Goal: Transaction & Acquisition: Book appointment/travel/reservation

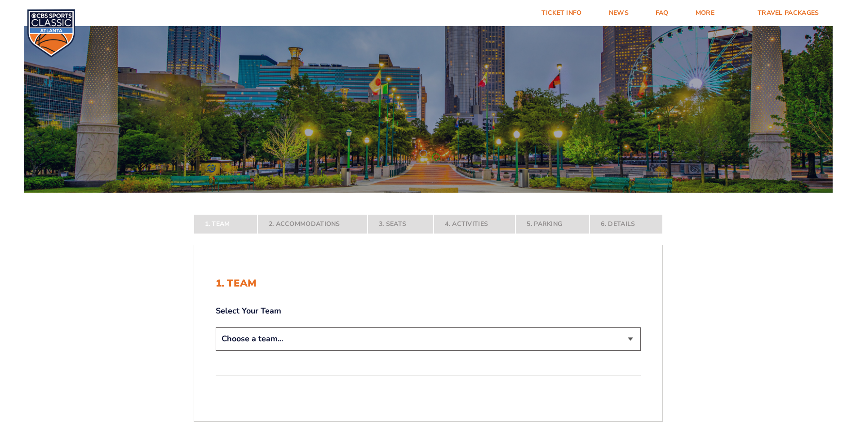
scroll to position [239, 0]
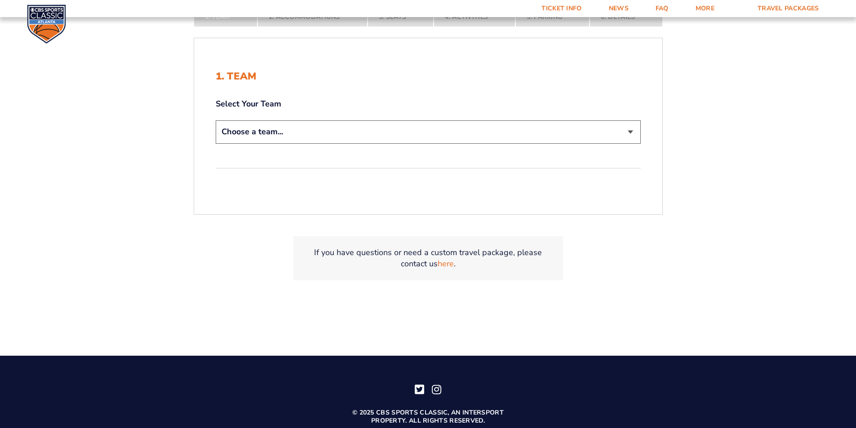
click at [531, 127] on select "Choose a team... [US_STATE] Wildcats [US_STATE] State Buckeyes [US_STATE] Tar H…" at bounding box center [428, 131] width 425 height 23
select select "12756"
click at [216, 120] on select "Choose a team... [US_STATE] Wildcats [US_STATE] State Buckeyes [US_STATE] Tar H…" at bounding box center [428, 131] width 425 height 23
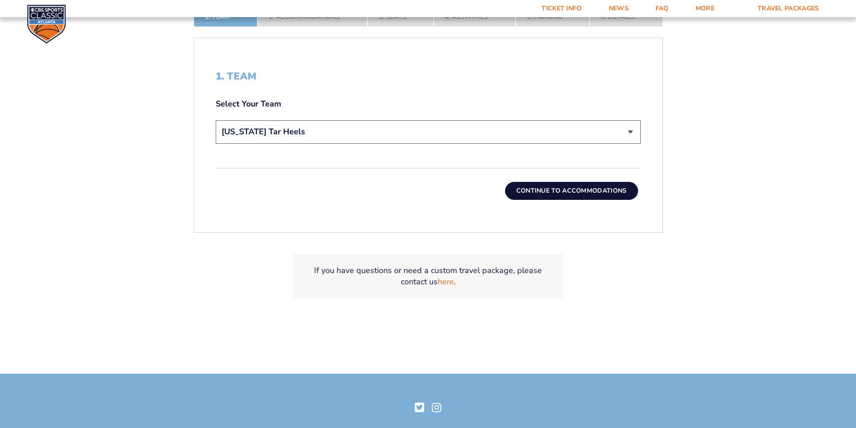
click at [604, 195] on button "Continue To Accommodations" at bounding box center [571, 191] width 133 height 18
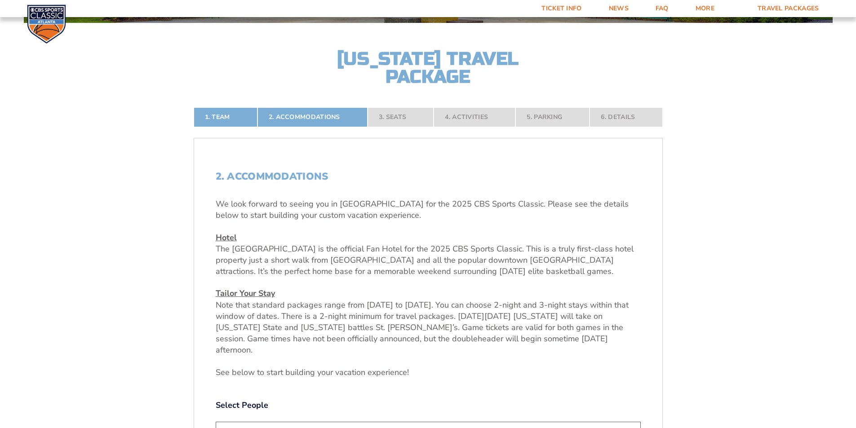
scroll to position [322, 0]
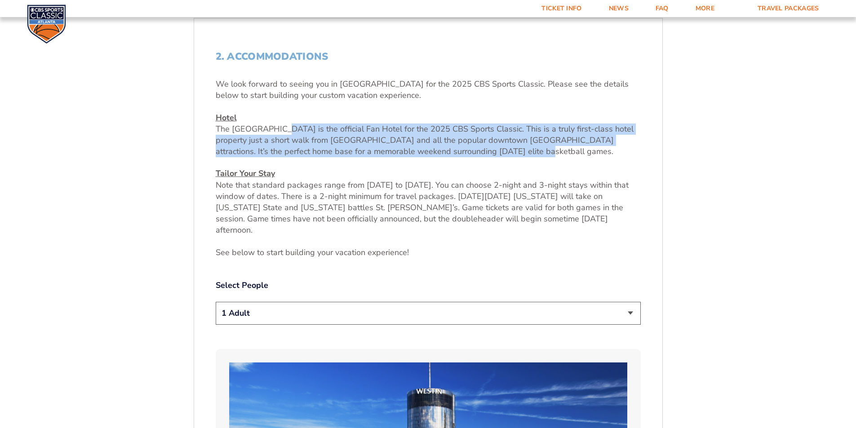
drag, startPoint x: 278, startPoint y: 129, endPoint x: 472, endPoint y: 153, distance: 195.0
click at [472, 153] on p "Hotel [GEOGRAPHIC_DATA] is the official Fan Hotel for the 2025 CBS Sports Class…" at bounding box center [428, 134] width 425 height 45
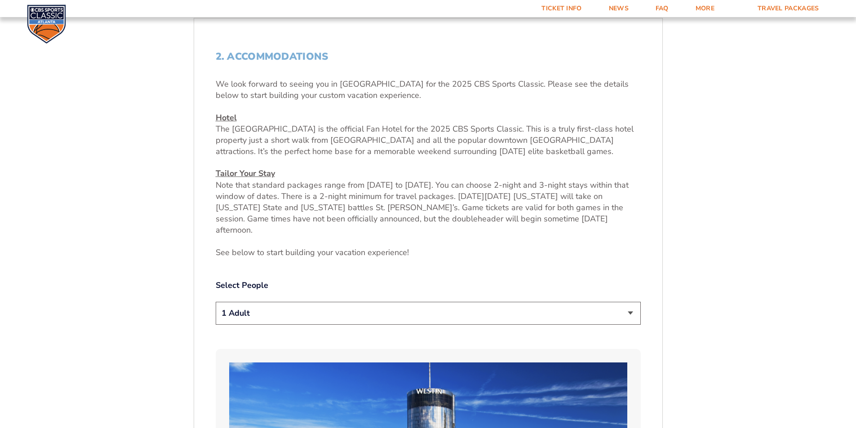
scroll to position [442, 0]
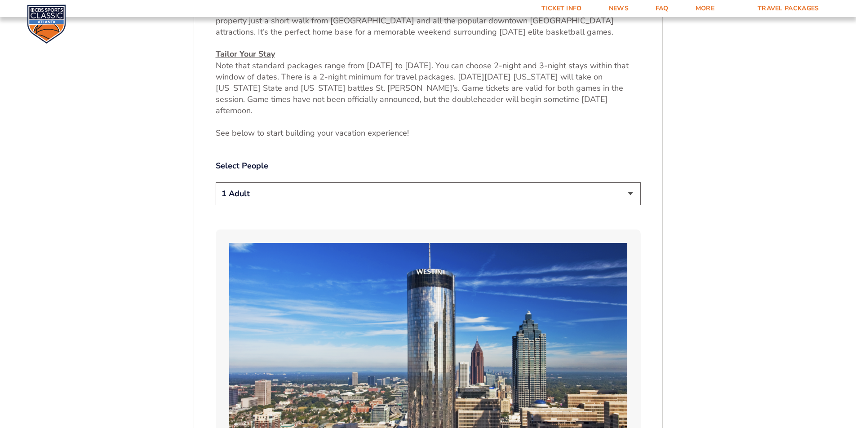
click at [526, 170] on div "Select People 1 Adult 2 Adults 3 Adults 4 Adults 2 Adults + 1 Child 2 Adults + …" at bounding box center [428, 184] width 425 height 48
click at [513, 183] on select "1 Adult 2 Adults 3 Adults 4 Adults 2 Adults + 1 Child 2 Adults + 2 Children 2 A…" at bounding box center [428, 193] width 425 height 23
select select "2 Adults"
click at [216, 182] on select "1 Adult 2 Adults 3 Adults 4 Adults 2 Adults + 1 Child 2 Adults + 2 Children 2 A…" at bounding box center [428, 193] width 425 height 23
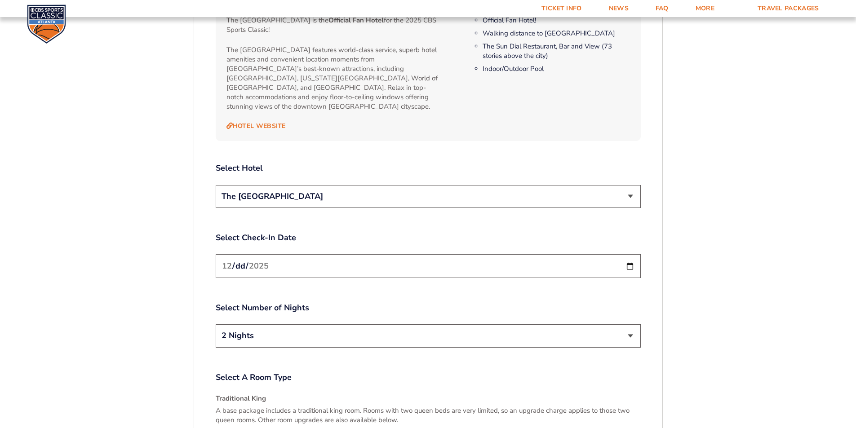
scroll to position [1041, 0]
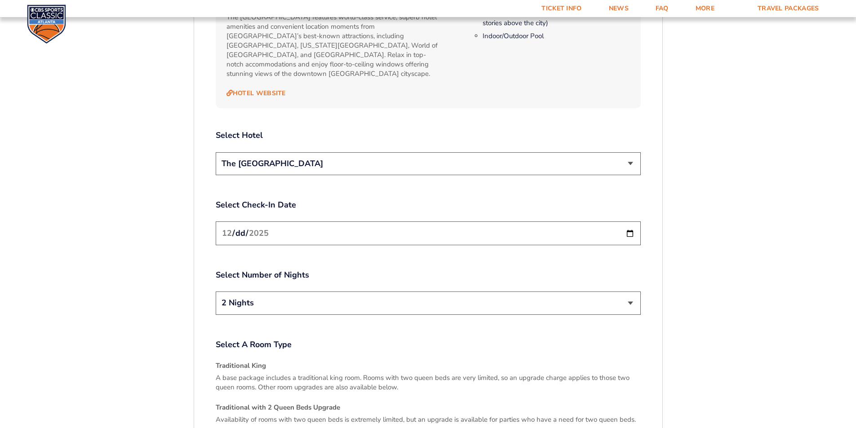
click at [596, 221] on input "[DATE]" at bounding box center [428, 233] width 425 height 24
click at [625, 221] on input "[DATE]" at bounding box center [428, 233] width 425 height 24
click at [675, 212] on div "1. Team 2. Accommodations 3. Seats 4. Activities 5. Parking 6. Details 1. Team …" at bounding box center [428, 70] width 512 height 1646
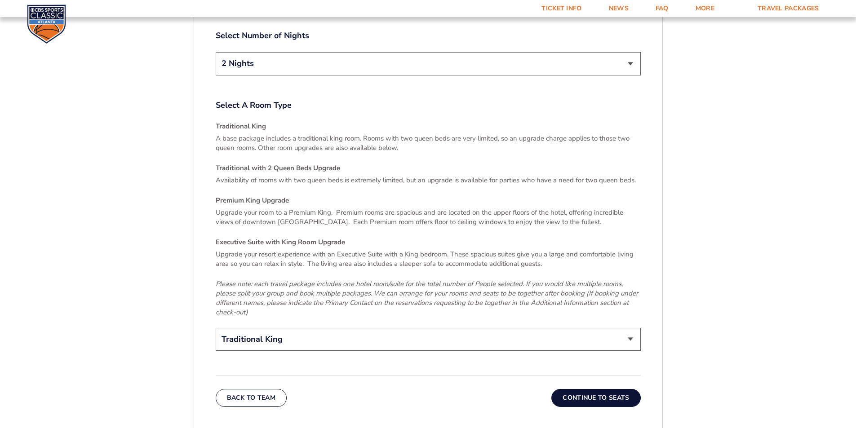
click at [622, 389] on button "Continue To Seats" at bounding box center [595, 398] width 89 height 18
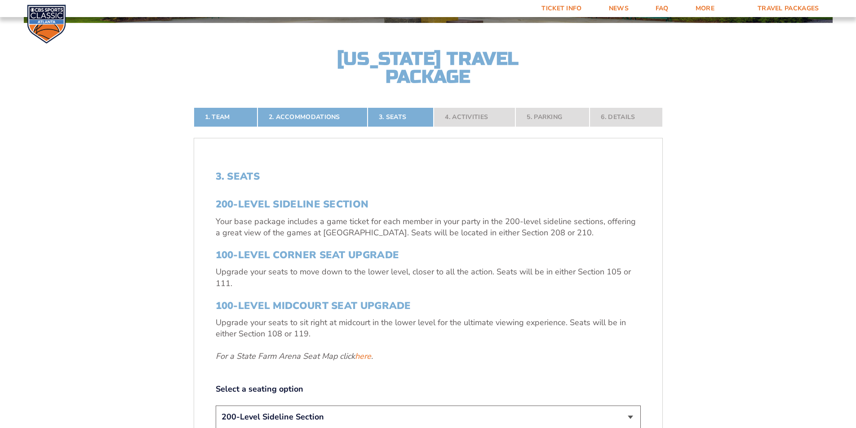
scroll to position [322, 0]
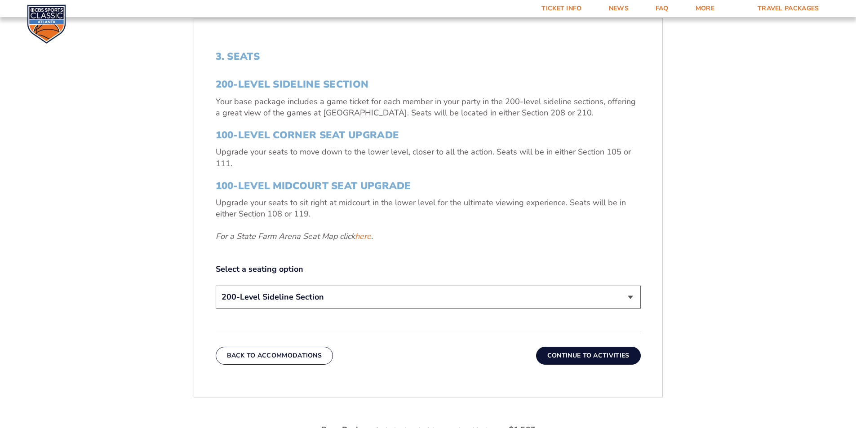
click at [569, 299] on select "200-Level Sideline Section 100-Level Corner Seat Upgrade (+$120 per person) 100…" at bounding box center [428, 297] width 425 height 23
select select "100-Level Midcourt Seat Upgrade"
click at [216, 286] on select "200-Level Sideline Section 100-Level Corner Seat Upgrade (+$120 per person) 100…" at bounding box center [428, 297] width 425 height 23
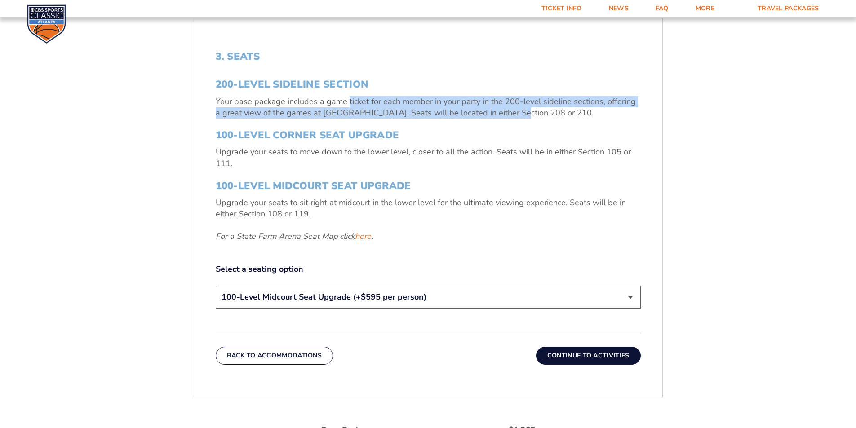
drag, startPoint x: 347, startPoint y: 97, endPoint x: 504, endPoint y: 114, distance: 158.6
click at [504, 114] on p "Your base package includes a game ticket for each member in your party in the 2…" at bounding box center [428, 107] width 425 height 22
drag, startPoint x: 269, startPoint y: 107, endPoint x: 465, endPoint y: 111, distance: 195.9
click at [465, 111] on p "Your base package includes a game ticket for each member in your party in the 2…" at bounding box center [428, 107] width 425 height 22
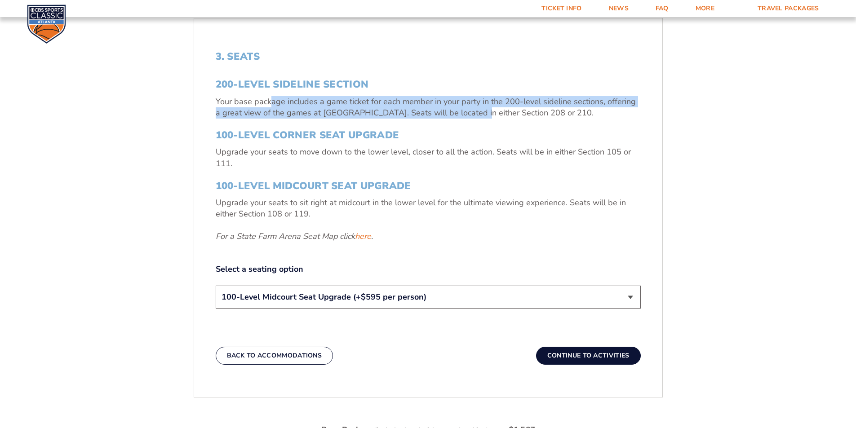
click at [465, 111] on p "Your base package includes a game ticket for each member in your party in the 2…" at bounding box center [428, 107] width 425 height 22
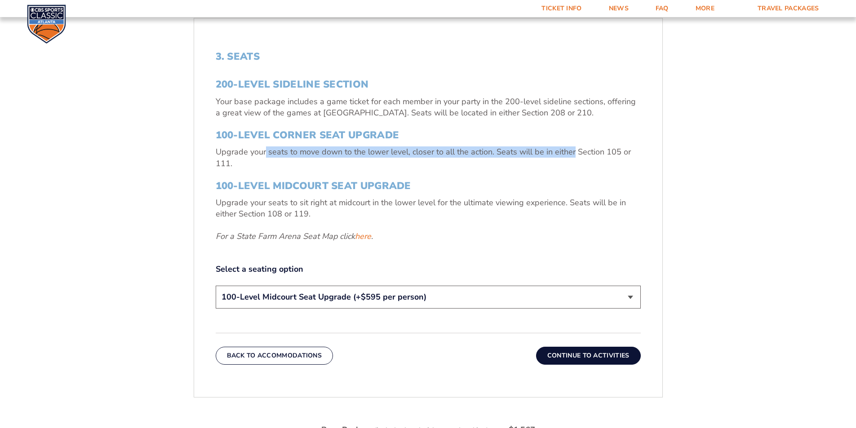
drag, startPoint x: 264, startPoint y: 153, endPoint x: 571, endPoint y: 155, distance: 307.3
click at [571, 155] on p "Upgrade your seats to move down to the lower level, closer to all the action. S…" at bounding box center [428, 157] width 425 height 22
drag, startPoint x: 279, startPoint y: 152, endPoint x: 580, endPoint y: 146, distance: 301.0
click at [580, 146] on div "200-Level Sideline Section Your base package includes a game ticket for each me…" at bounding box center [428, 160] width 425 height 163
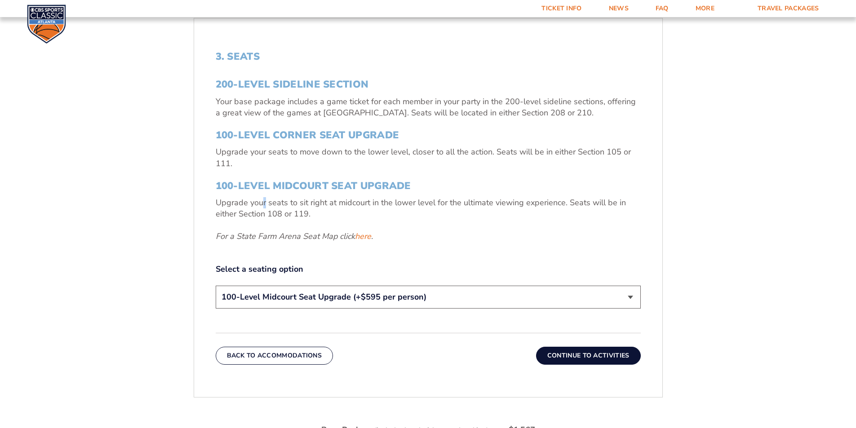
drag, startPoint x: 261, startPoint y: 204, endPoint x: 265, endPoint y: 208, distance: 6.0
click at [265, 208] on p "Upgrade your seats to sit right at midcourt in the lower level for the ultimate…" at bounding box center [428, 208] width 425 height 22
click at [592, 352] on button "Continue To Activities" at bounding box center [588, 356] width 105 height 18
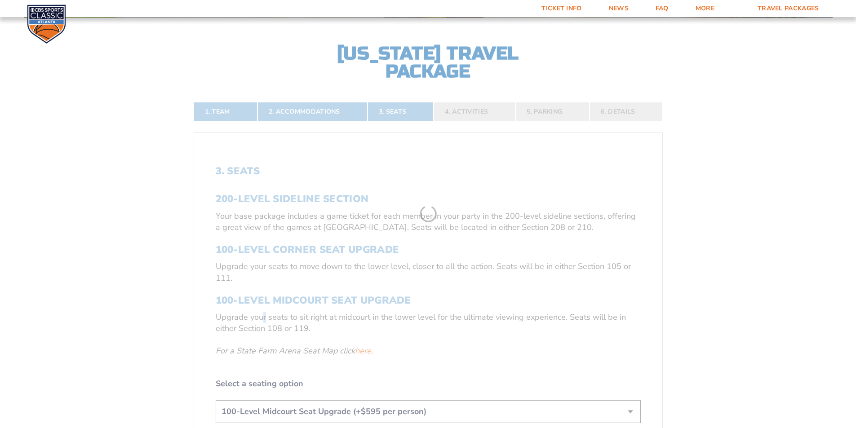
scroll to position [202, 0]
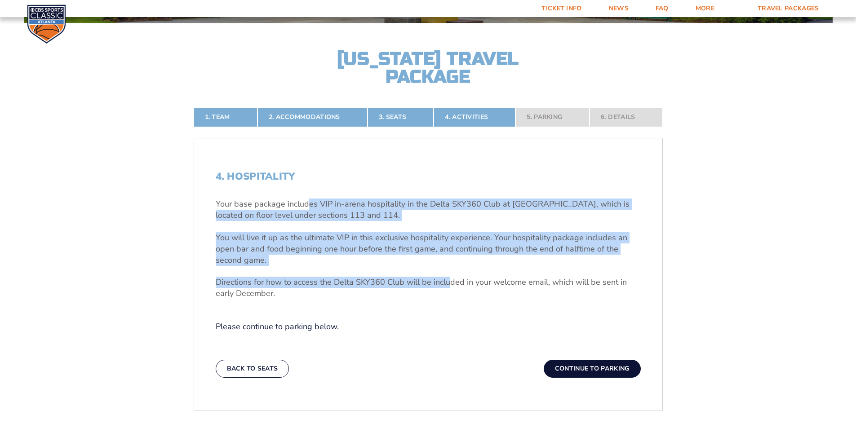
drag, startPoint x: 307, startPoint y: 203, endPoint x: 449, endPoint y: 279, distance: 160.8
click at [449, 279] on div "Your base package includes VIP in-arena hospitality in the Delta SKY360 Club at…" at bounding box center [428, 249] width 425 height 101
click at [597, 366] on button "Continue To Parking" at bounding box center [592, 369] width 97 height 18
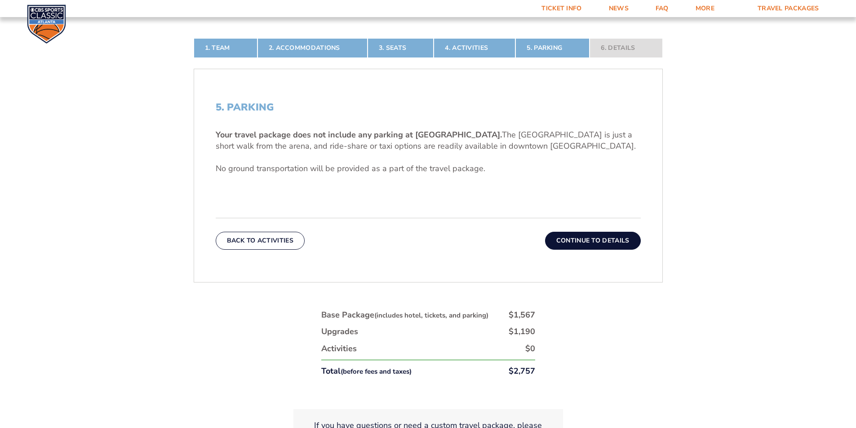
scroll to position [253, 0]
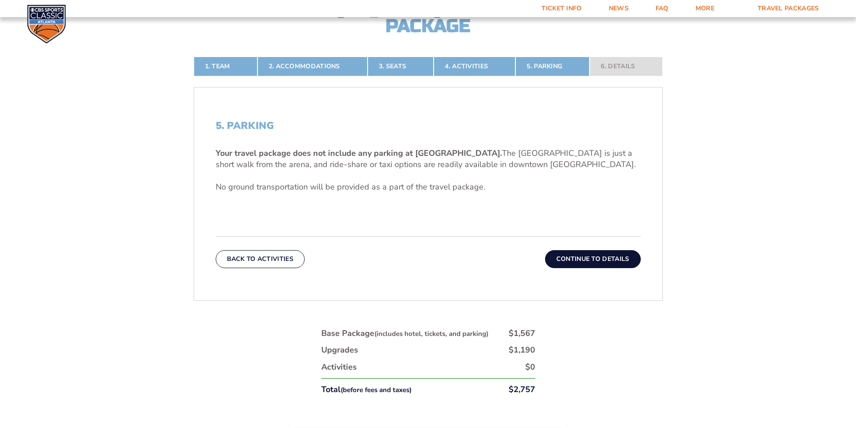
click at [588, 256] on button "Continue To Details" at bounding box center [593, 259] width 96 height 18
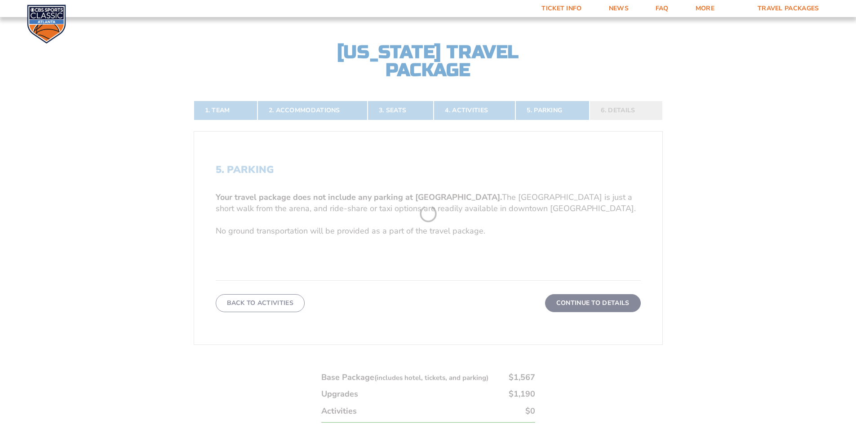
scroll to position [202, 0]
